Goal: Check status: Check status

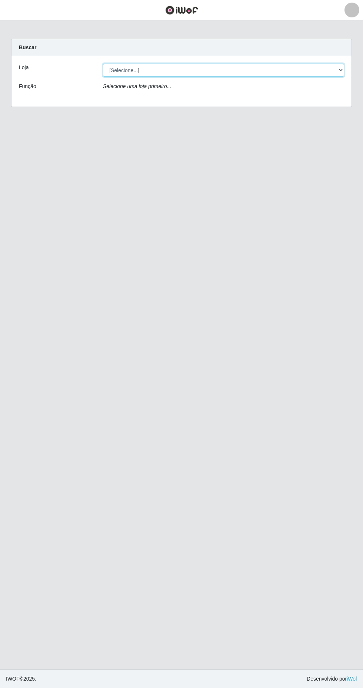
click at [267, 70] on select "[Selecione...] Extrabom - Loja 40 [GEOGRAPHIC_DATA]" at bounding box center [223, 70] width 241 height 13
select select "538"
click at [103, 64] on select "[Selecione...] Extrabom - Loja 40 [GEOGRAPHIC_DATA]" at bounding box center [223, 70] width 241 height 13
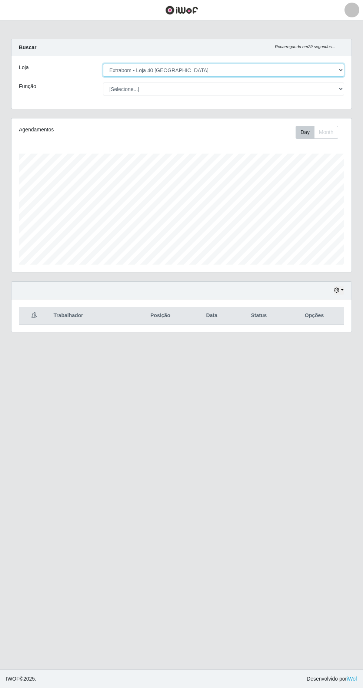
scroll to position [154, 340]
click at [334, 132] on button "Month" at bounding box center [326, 132] width 24 height 13
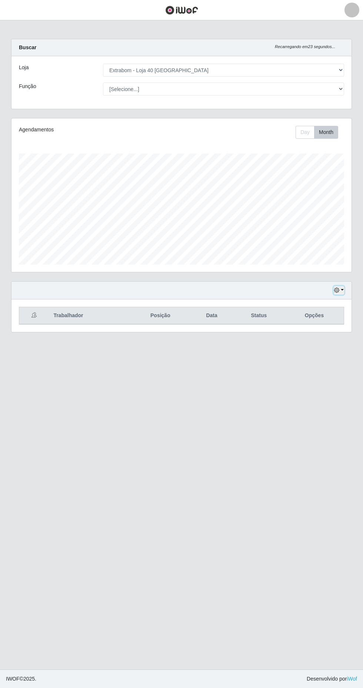
click at [343, 290] on button "button" at bounding box center [338, 290] width 10 height 9
click at [317, 351] on button "1 Semana" at bounding box center [314, 350] width 58 height 16
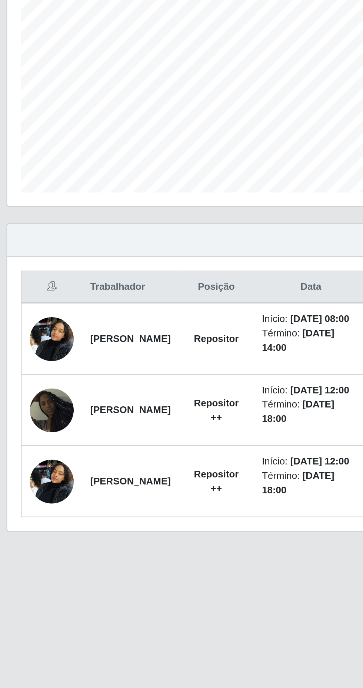
click at [25, 436] on img at bounding box center [36, 420] width 24 height 31
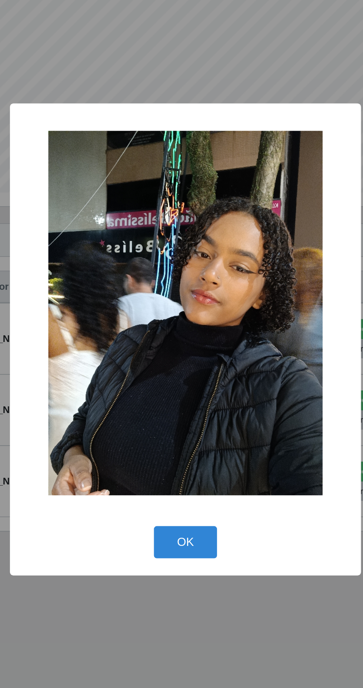
click at [174, 457] on button "OK" at bounding box center [181, 453] width 34 height 17
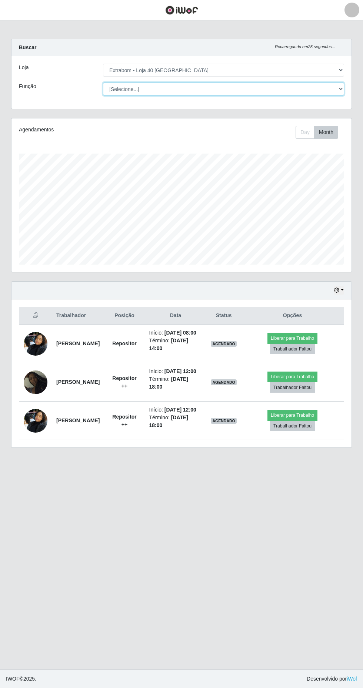
click at [158, 90] on select "[Selecione...] Repositor Repositor + Repositor ++" at bounding box center [223, 89] width 241 height 13
click at [103, 83] on select "[Selecione...] Repositor Repositor + Repositor ++" at bounding box center [223, 89] width 241 height 13
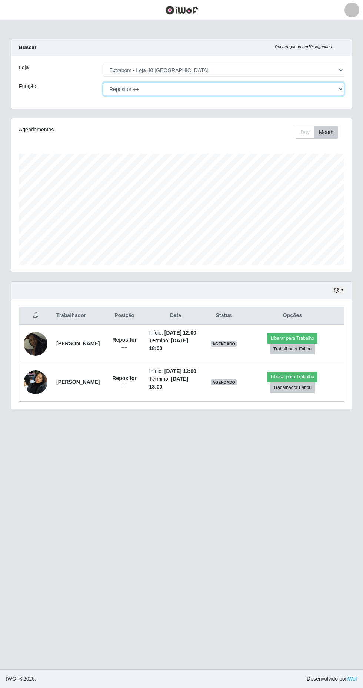
click at [156, 91] on select "[Selecione...] Repositor Repositor + Repositor ++" at bounding box center [223, 89] width 241 height 13
select select "24"
click at [103, 83] on select "[Selecione...] Repositor Repositor + Repositor ++" at bounding box center [223, 89] width 241 height 13
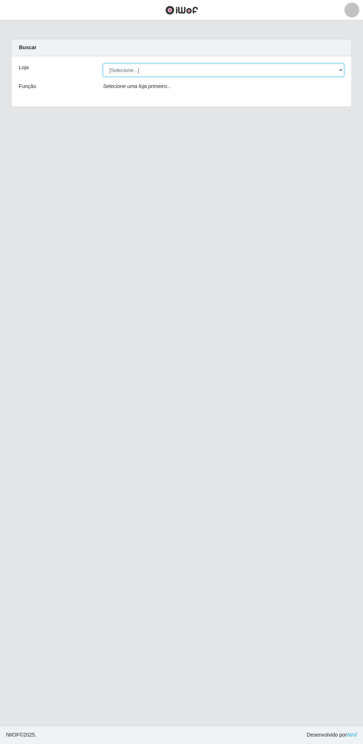
click at [276, 68] on select "[Selecione...] Extrabom - Loja 40 [GEOGRAPHIC_DATA]" at bounding box center [223, 70] width 241 height 13
select select "538"
click at [103, 64] on select "[Selecione...] Extrabom - Loja 40 [GEOGRAPHIC_DATA]" at bounding box center [223, 70] width 241 height 13
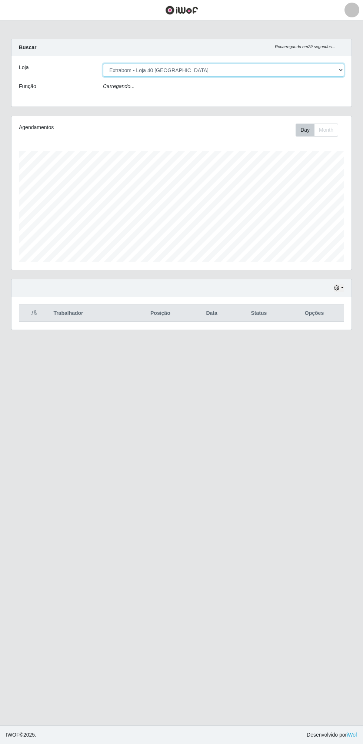
scroll to position [154, 340]
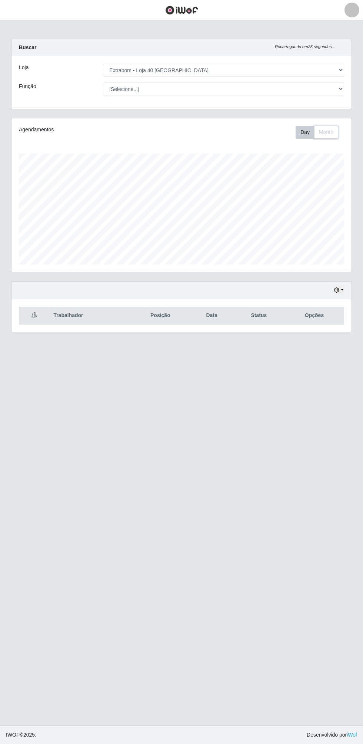
click at [326, 132] on button "Month" at bounding box center [326, 132] width 24 height 13
click at [303, 131] on button "Day" at bounding box center [304, 132] width 19 height 13
click at [343, 289] on button "button" at bounding box center [338, 290] width 10 height 9
click at [324, 362] on button "Não encerrados" at bounding box center [314, 365] width 58 height 15
click at [343, 291] on button "button" at bounding box center [338, 290] width 10 height 9
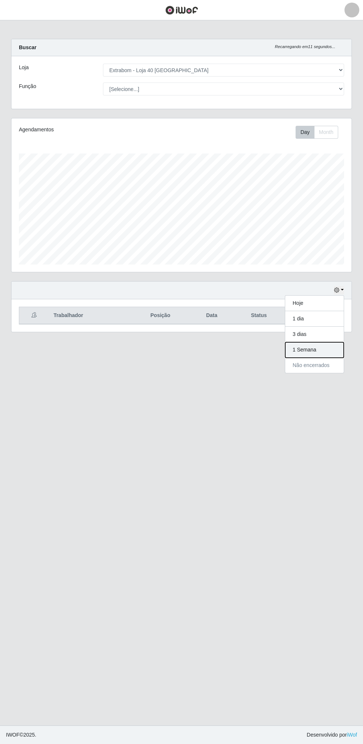
click at [322, 348] on button "1 Semana" at bounding box center [314, 350] width 58 height 16
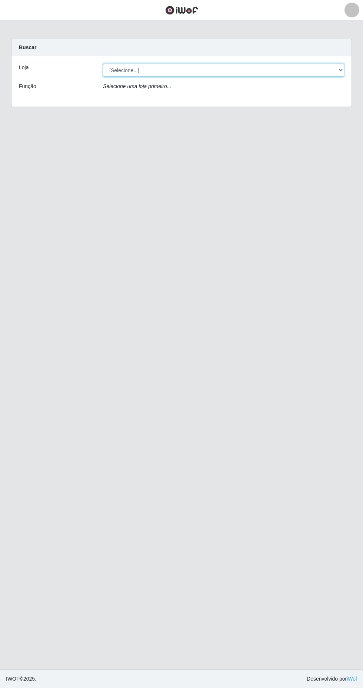
click at [300, 67] on select "[Selecione...] Extrabom - Loja 40 [GEOGRAPHIC_DATA]" at bounding box center [223, 70] width 241 height 13
select select "538"
click at [103, 64] on select "[Selecione...] Extrabom - Loja 40 [GEOGRAPHIC_DATA]" at bounding box center [223, 70] width 241 height 13
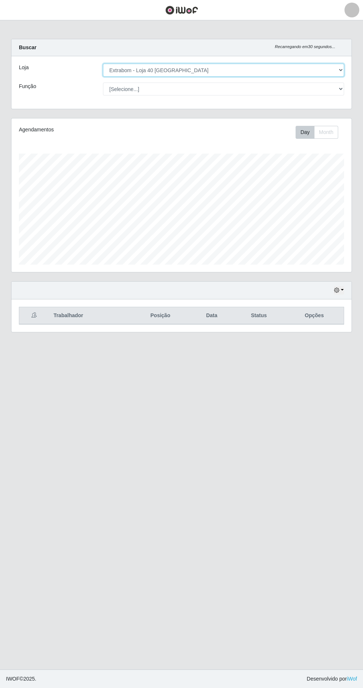
scroll to position [154, 340]
click at [326, 132] on button "Month" at bounding box center [326, 132] width 24 height 13
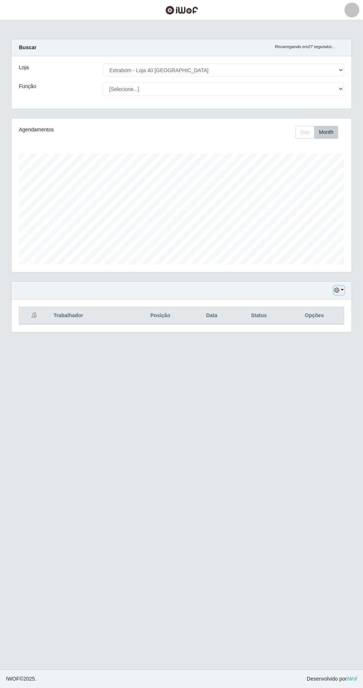
click at [342, 290] on button "button" at bounding box center [338, 290] width 10 height 9
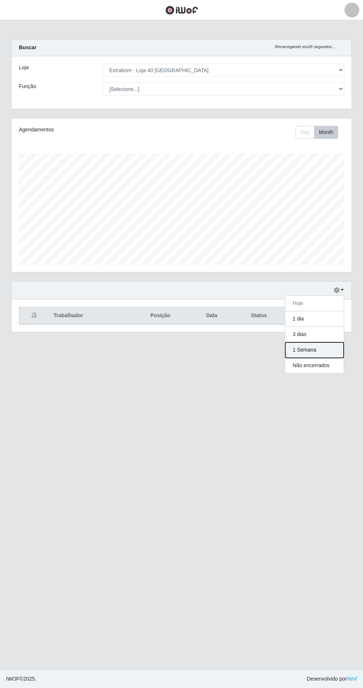
click at [324, 348] on button "1 Semana" at bounding box center [314, 350] width 58 height 16
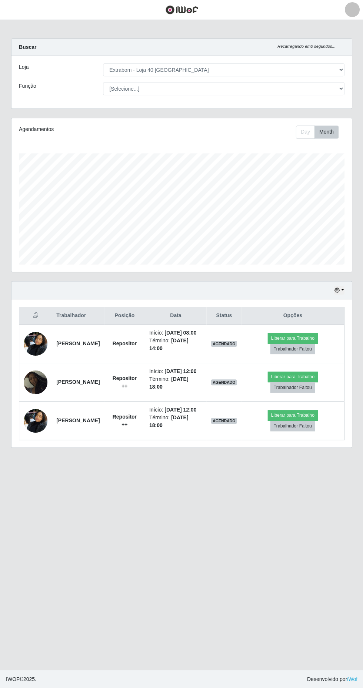
scroll to position [1, 0]
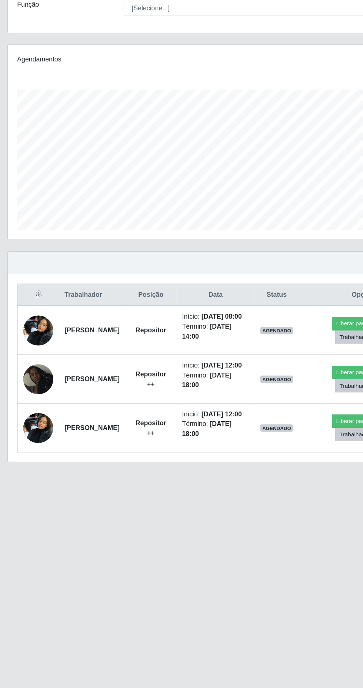
click at [35, 394] on img at bounding box center [36, 382] width 24 height 24
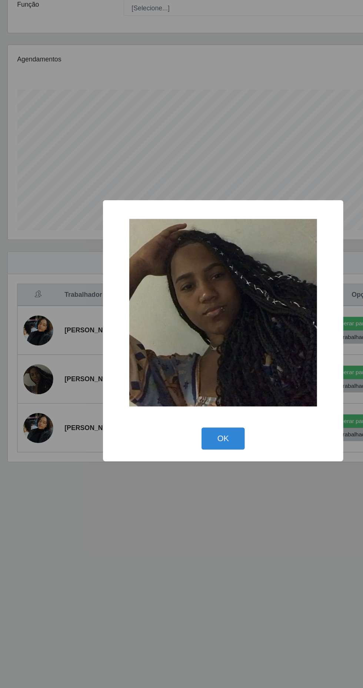
click at [221, 511] on div "× OK Cancel" at bounding box center [181, 344] width 363 height 688
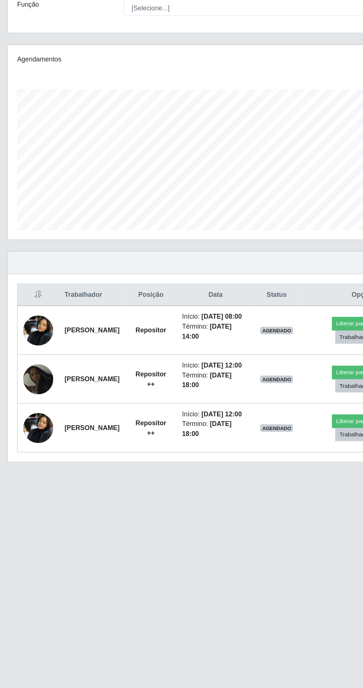
click at [34, 436] on img at bounding box center [36, 420] width 24 height 31
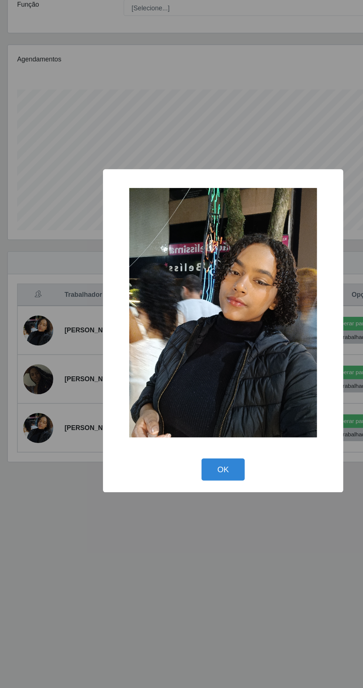
click at [199, 526] on div "× OK Cancel" at bounding box center [181, 344] width 363 height 688
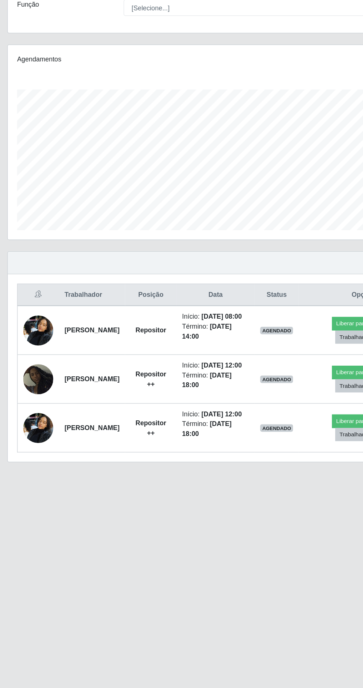
click at [25, 347] on img at bounding box center [36, 343] width 24 height 31
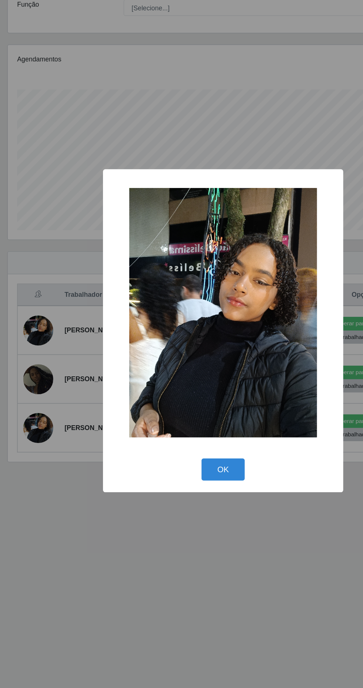
click at [188, 523] on div "× OK Cancel" at bounding box center [181, 344] width 363 height 688
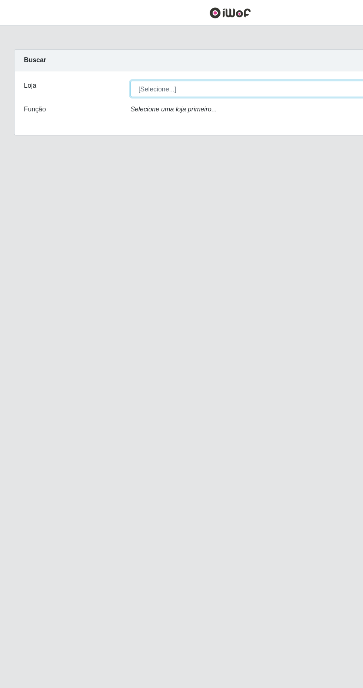
click at [222, 71] on select "[Selecione...] Extrabom - Loja 40 [GEOGRAPHIC_DATA]" at bounding box center [223, 70] width 241 height 13
click at [227, 67] on select "[Selecione...] Extrabom - Loja 40 [GEOGRAPHIC_DATA]" at bounding box center [223, 70] width 241 height 13
select select "538"
click at [103, 64] on select "[Selecione...] Extrabom - Loja 40 [GEOGRAPHIC_DATA]" at bounding box center [223, 70] width 241 height 13
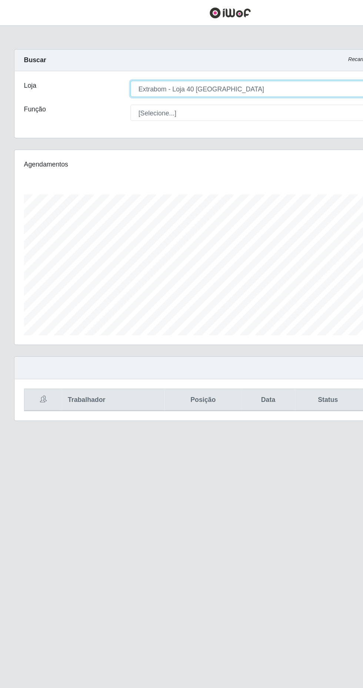
scroll to position [154, 340]
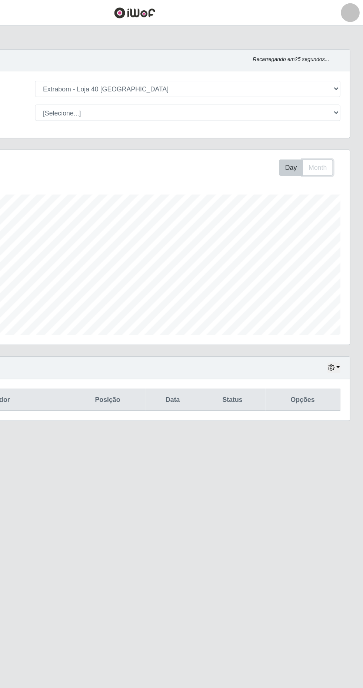
click at [333, 128] on button "Month" at bounding box center [326, 132] width 24 height 13
click at [343, 290] on button "button" at bounding box center [338, 290] width 10 height 9
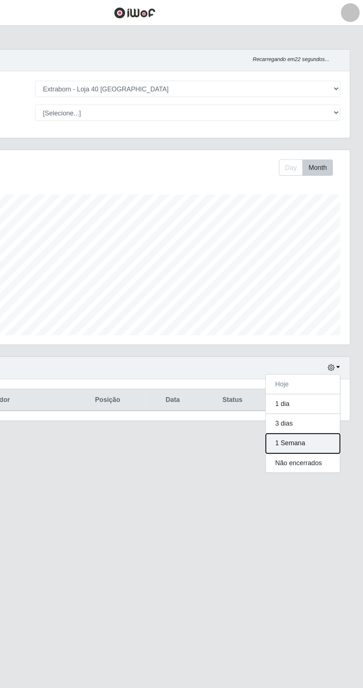
click at [323, 349] on button "1 Semana" at bounding box center [314, 350] width 58 height 16
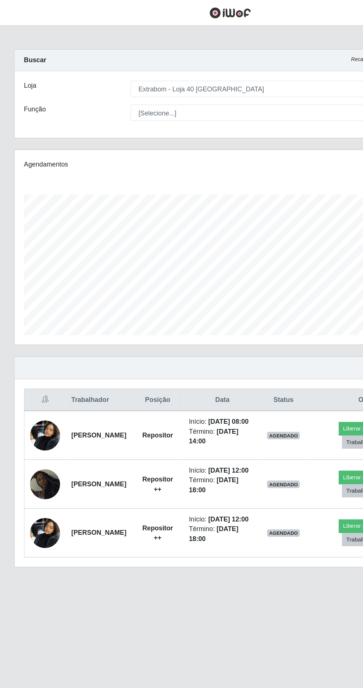
click at [43, 352] on img at bounding box center [36, 343] width 24 height 31
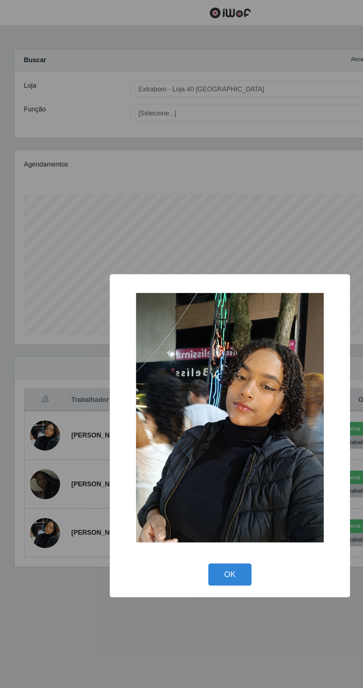
click at [188, 453] on button "OK" at bounding box center [181, 453] width 34 height 17
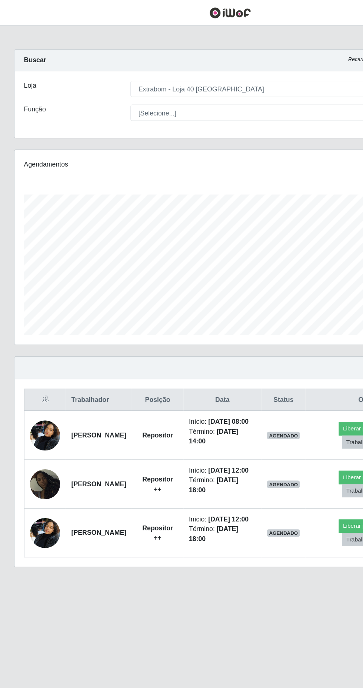
click at [39, 394] on img at bounding box center [36, 382] width 24 height 24
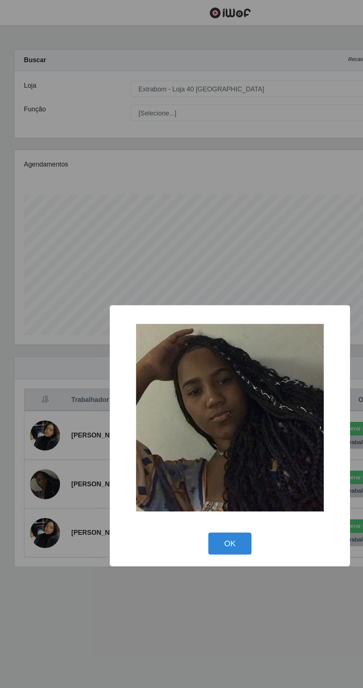
click at [172, 512] on div "× OK Cancel" at bounding box center [181, 344] width 363 height 688
